Goal: Find specific page/section: Find specific page/section

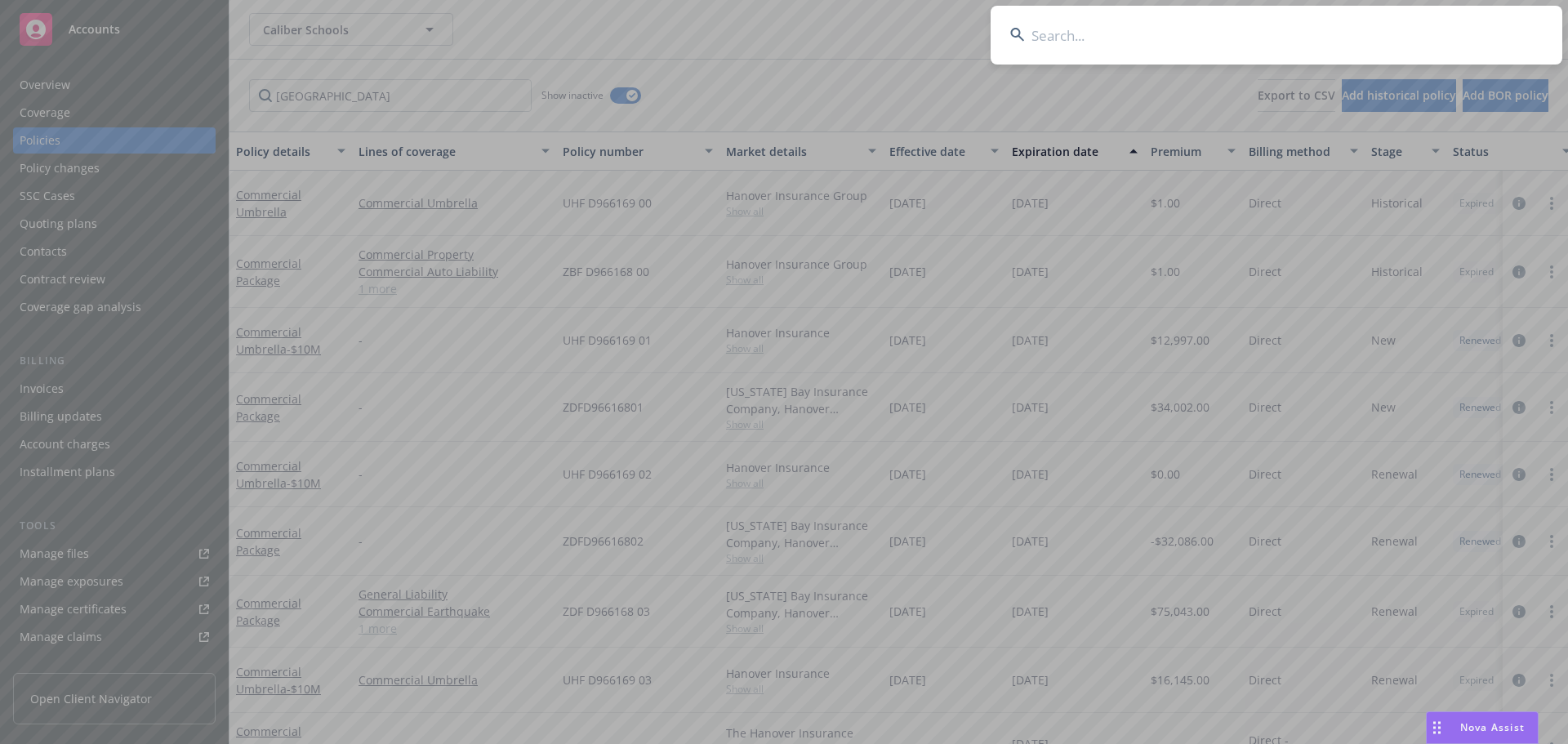
scroll to position [125, 0]
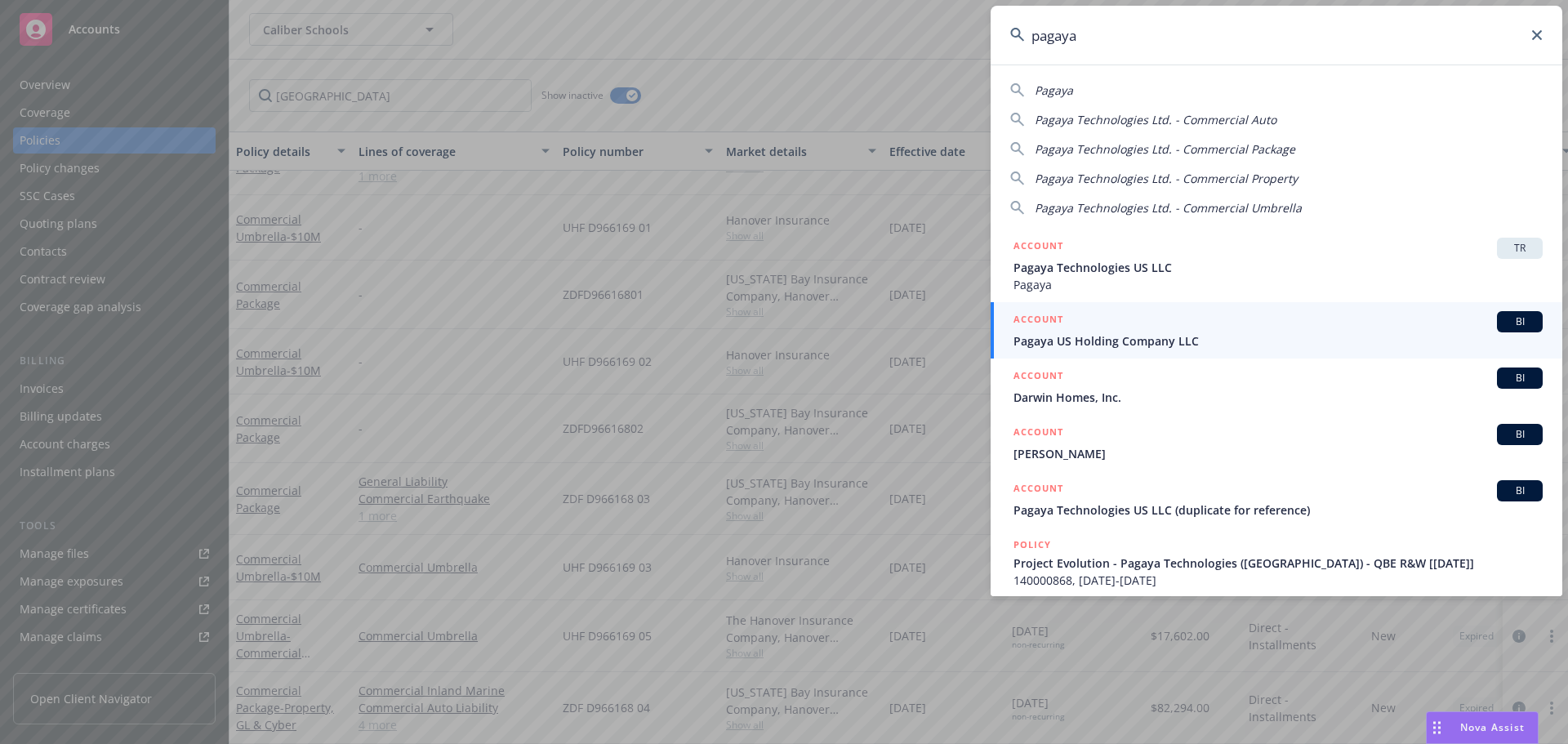
type input "pagaya"
click at [1377, 340] on span "Pagaya US Holding Company LLC" at bounding box center [1277, 340] width 529 height 17
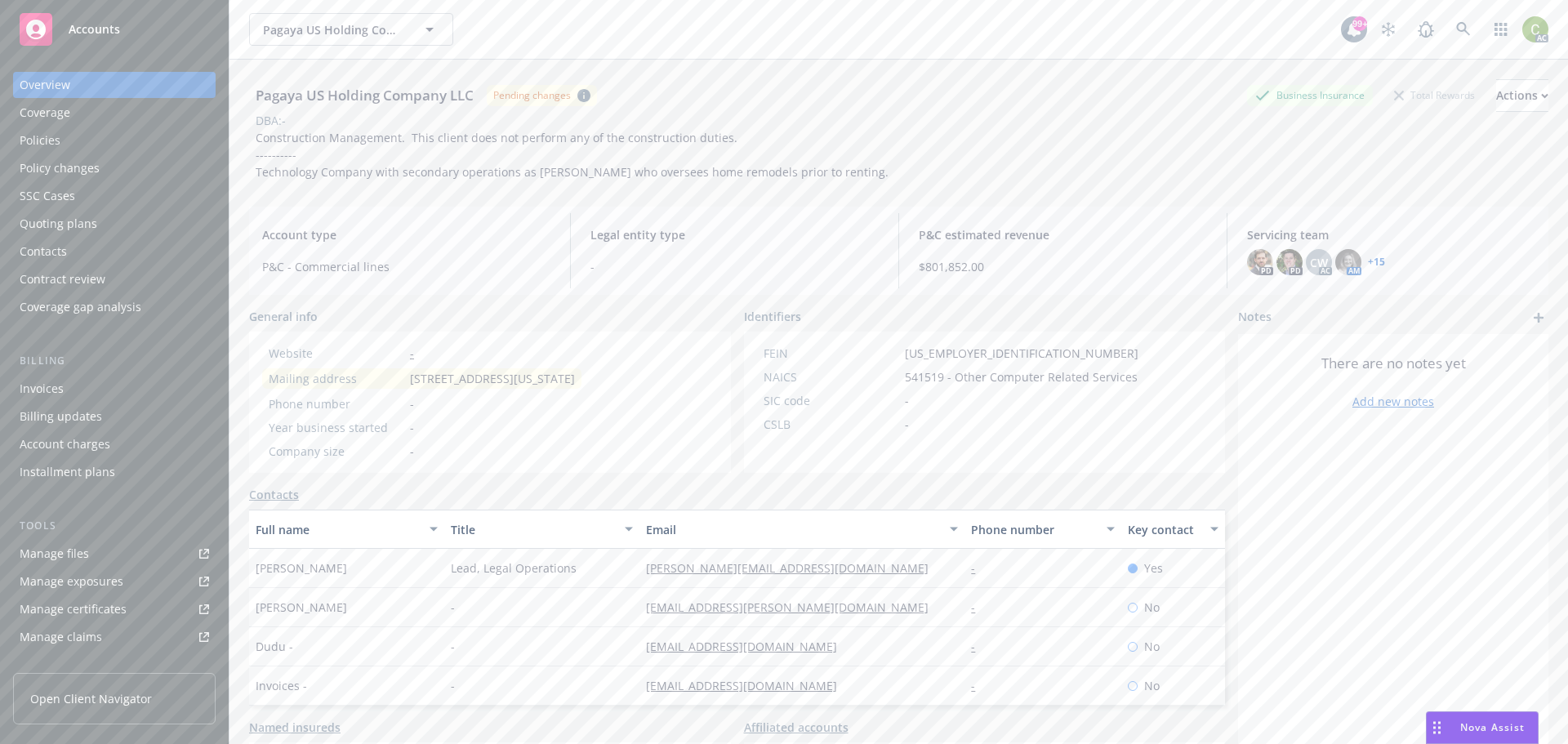
click at [1196, 153] on div "Pagaya US Holding Company LLC Pending changes Business Insurance Total Rewards …" at bounding box center [898, 130] width 1299 height 101
click at [1456, 32] on icon at bounding box center [1463, 29] width 15 height 15
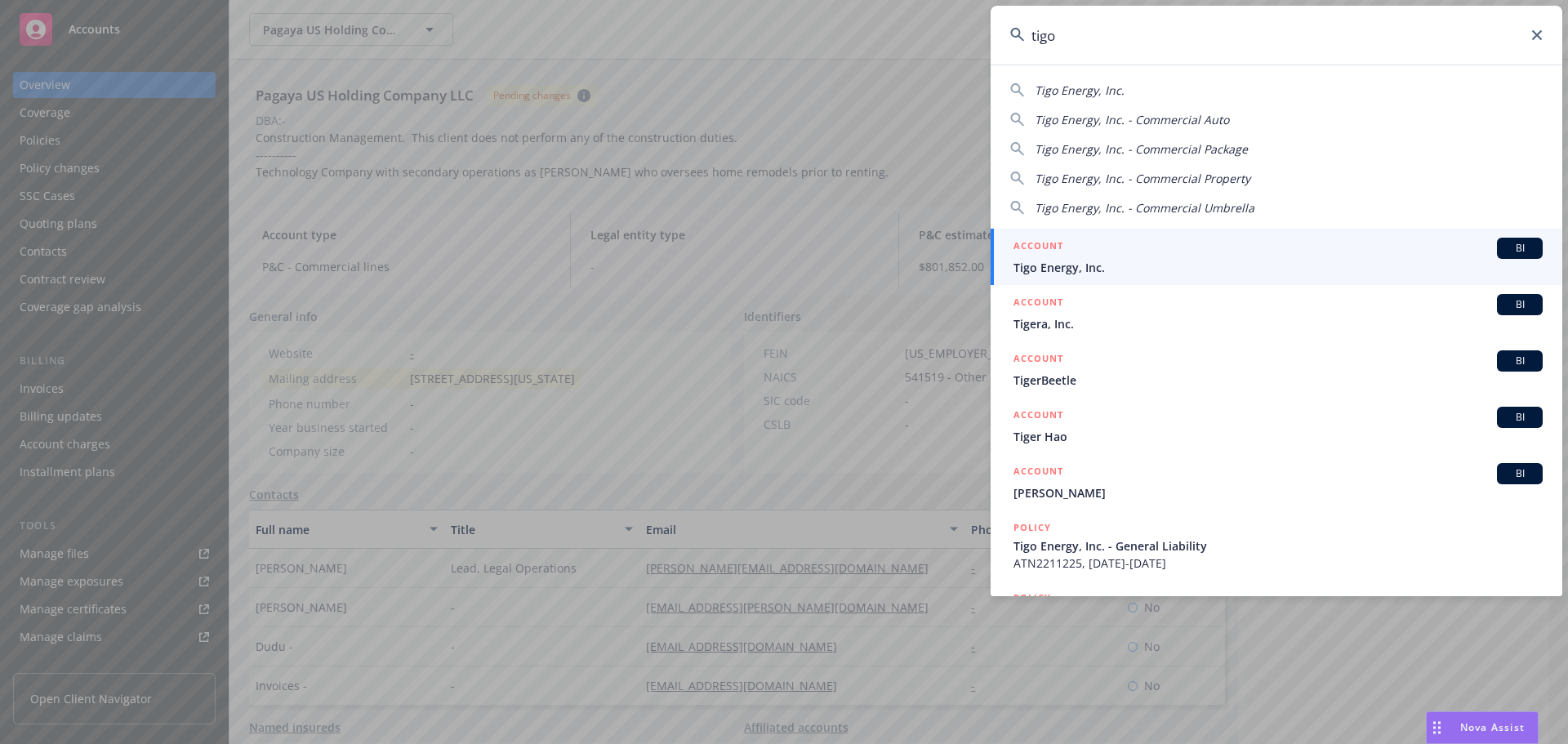
type input "tigo"
click at [1113, 254] on div "ACCOUNT BI" at bounding box center [1277, 247] width 529 height 21
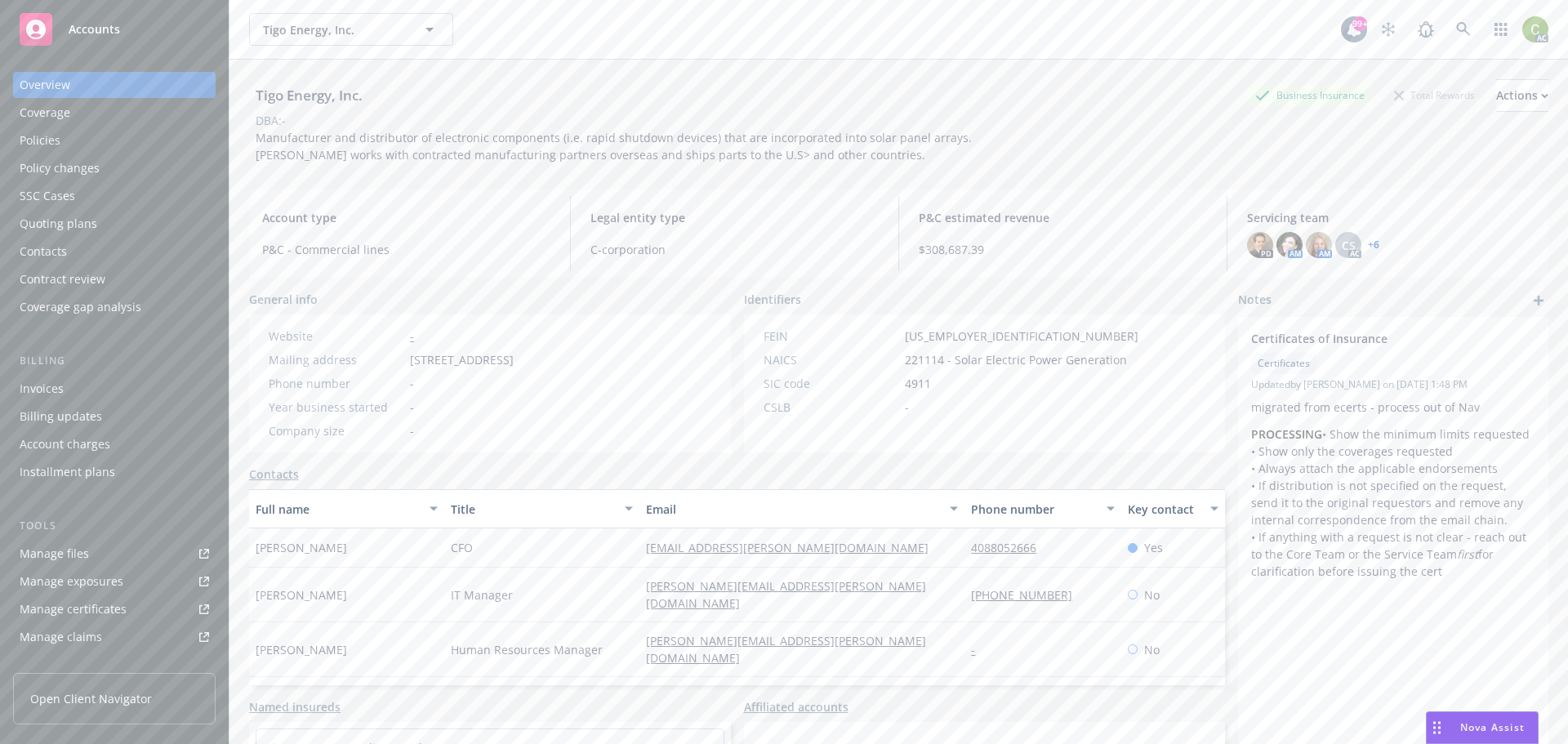
click at [104, 132] on div "Policies" at bounding box center [114, 141] width 189 height 26
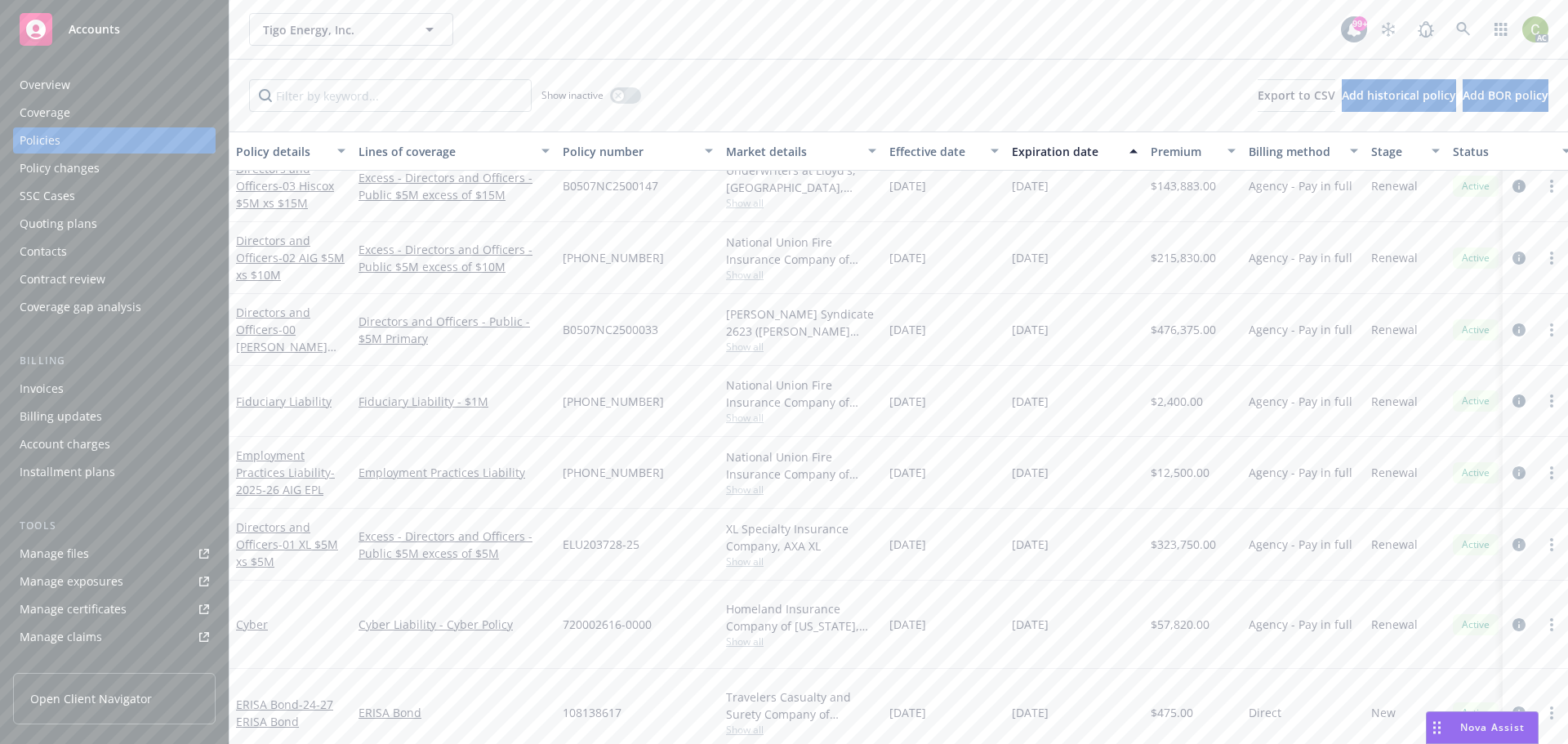
scroll to position [998, 0]
